Goal: Task Accomplishment & Management: Complete application form

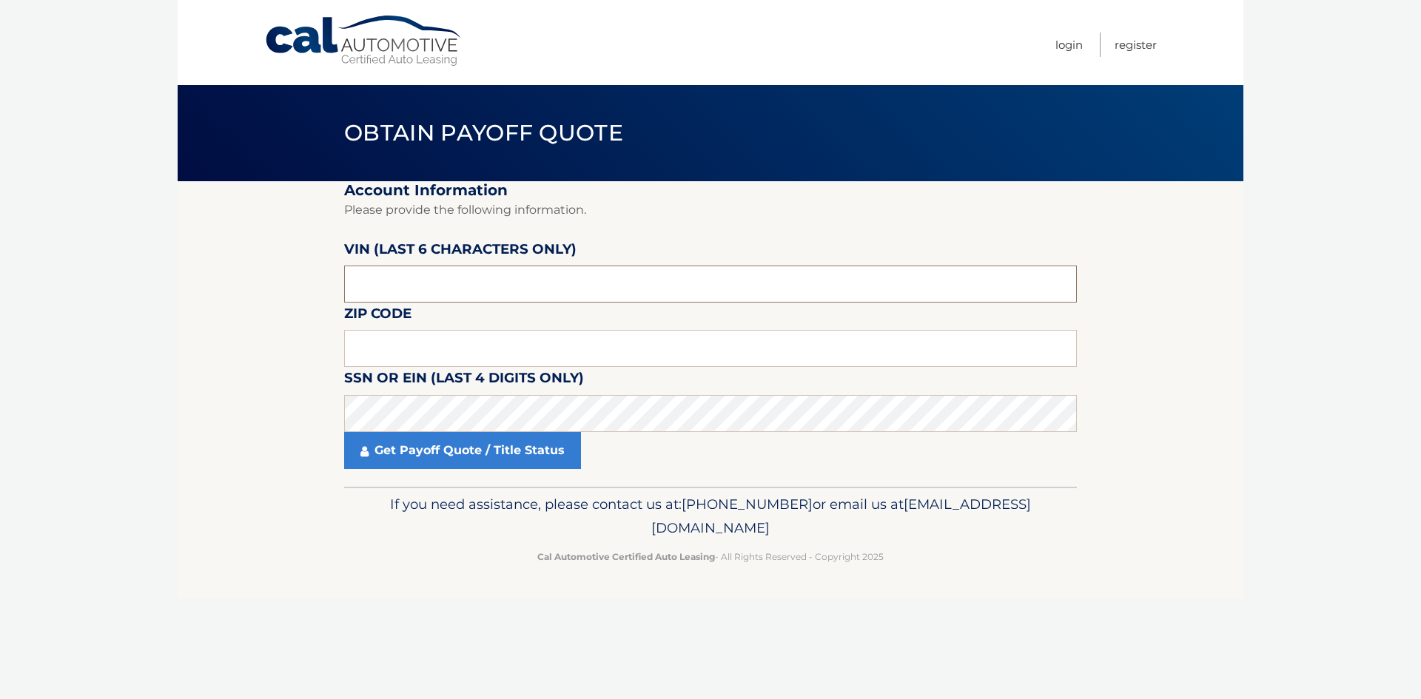
click at [387, 288] on input "text" at bounding box center [710, 284] width 733 height 37
type input "222240"
click at [400, 336] on input "text" at bounding box center [710, 348] width 733 height 37
click at [366, 348] on input "text" at bounding box center [710, 348] width 733 height 37
type input "33486"
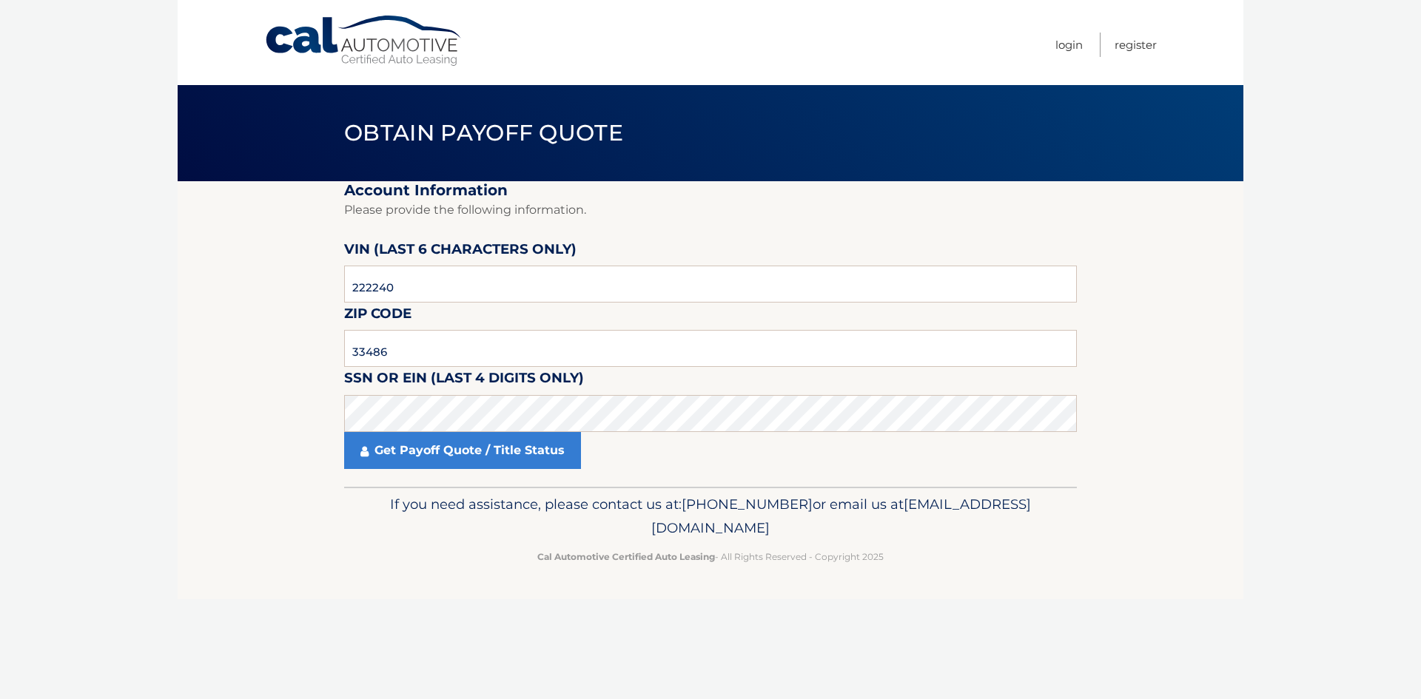
click at [318, 352] on section "Account Information Please provide the following information. VIN (last 6 chara…" at bounding box center [711, 334] width 1066 height 306
click at [437, 459] on link "Get Payoff Quote / Title Status" at bounding box center [462, 450] width 237 height 37
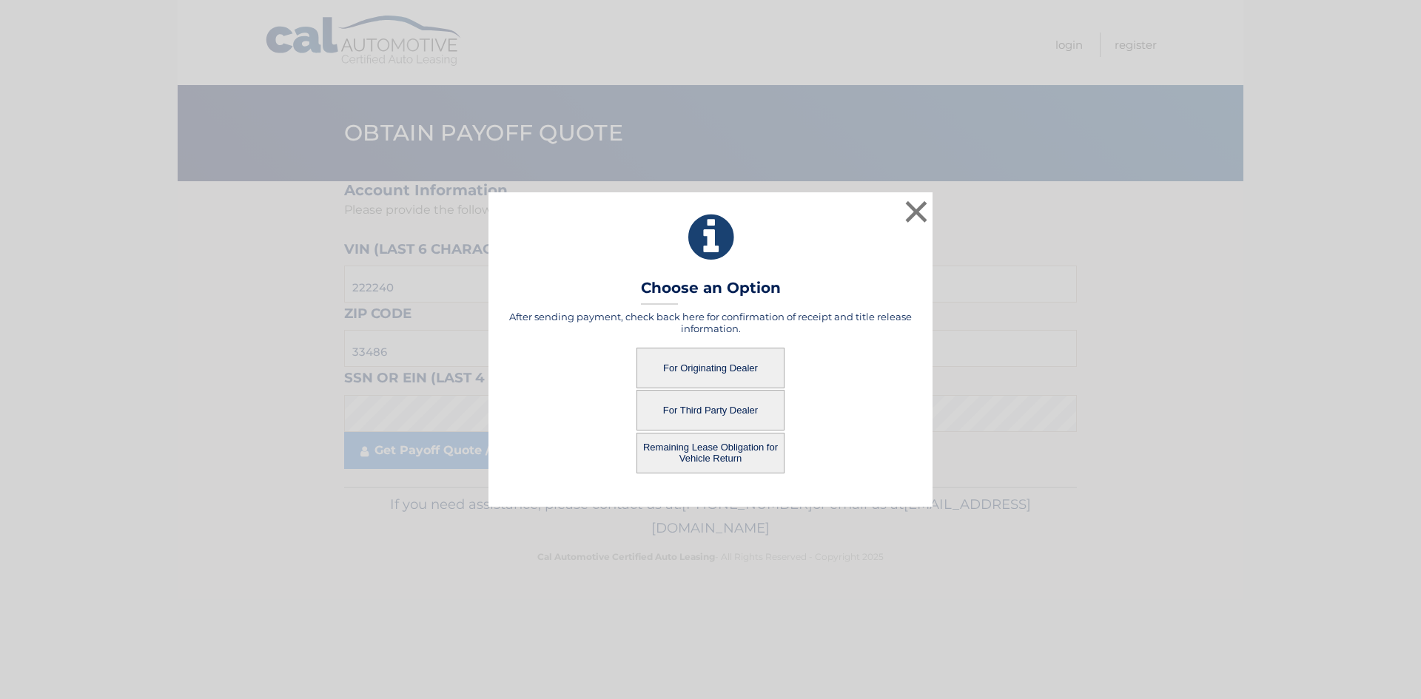
click at [688, 370] on button "For Originating Dealer" at bounding box center [711, 368] width 148 height 41
click at [683, 367] on button "For Originating Dealer" at bounding box center [711, 368] width 148 height 41
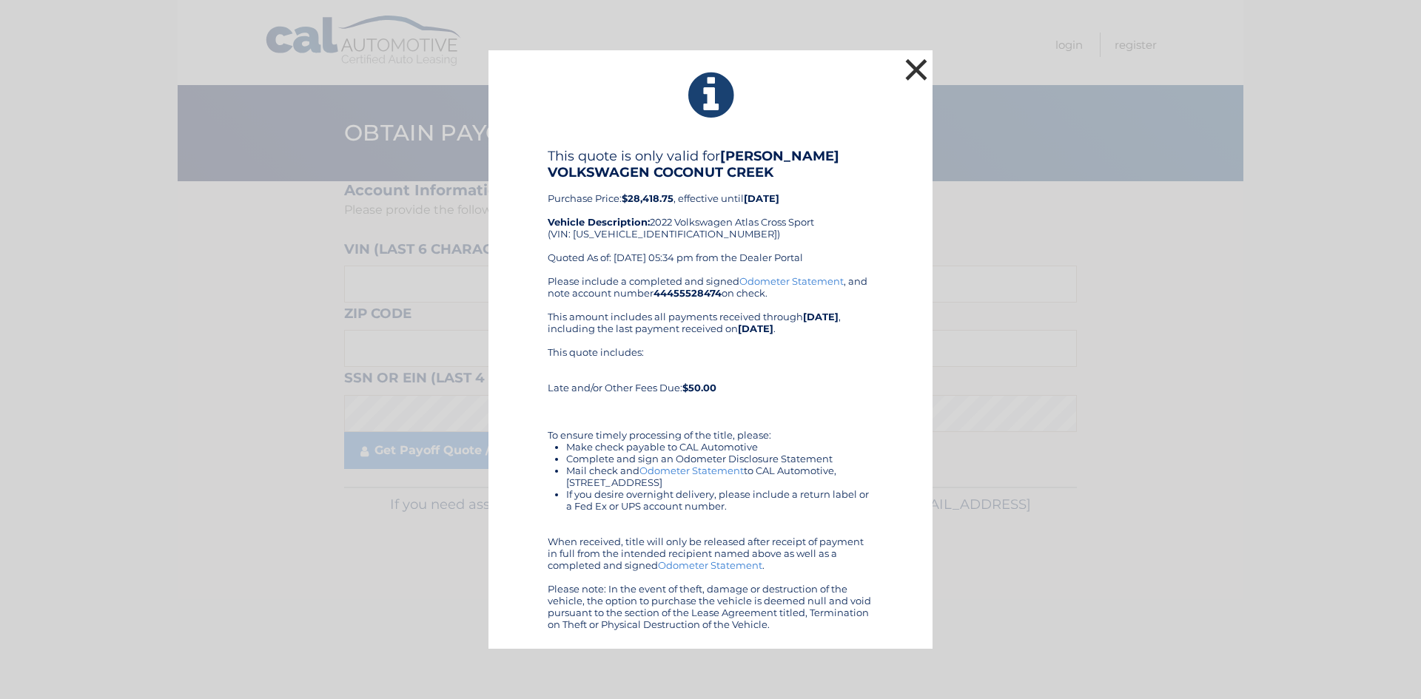
click at [913, 65] on button "×" at bounding box center [916, 70] width 30 height 30
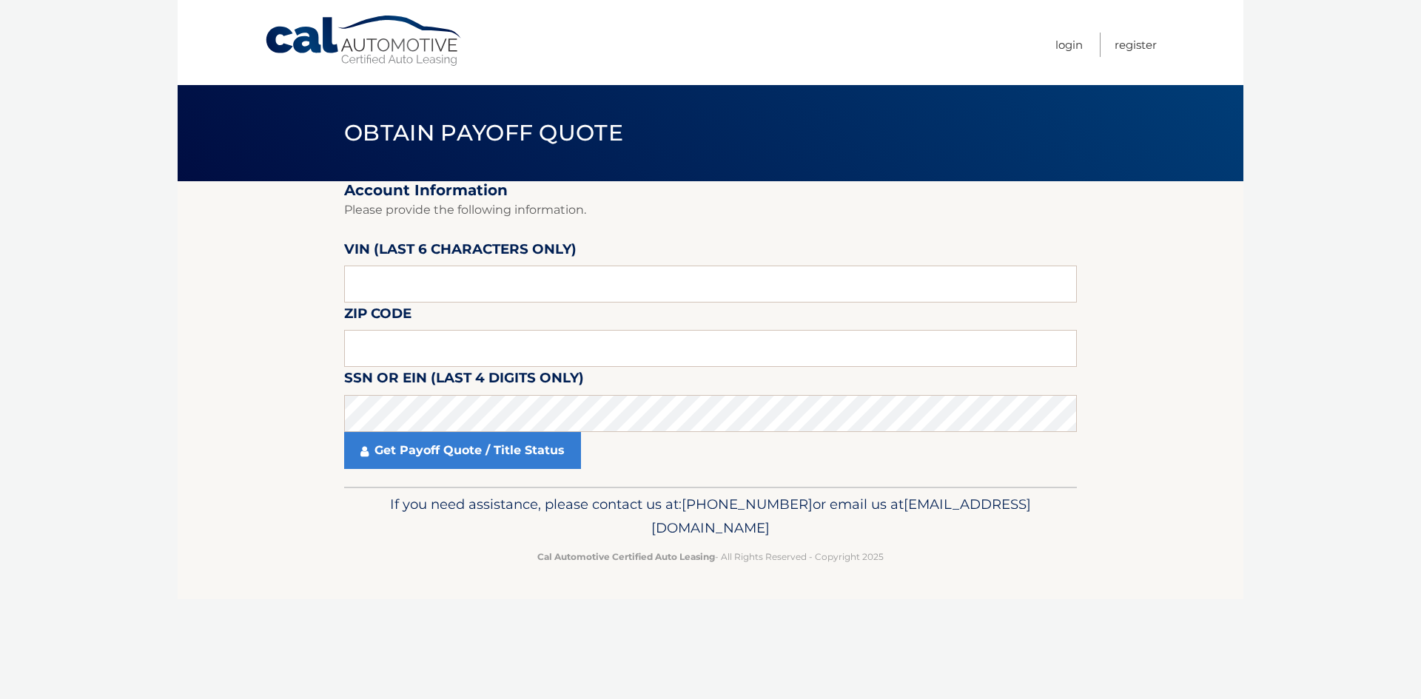
click at [225, 325] on section "Account Information Please provide the following information. [PERSON_NAME] (la…" at bounding box center [711, 334] width 1066 height 306
